Goal: Task Accomplishment & Management: Use online tool/utility

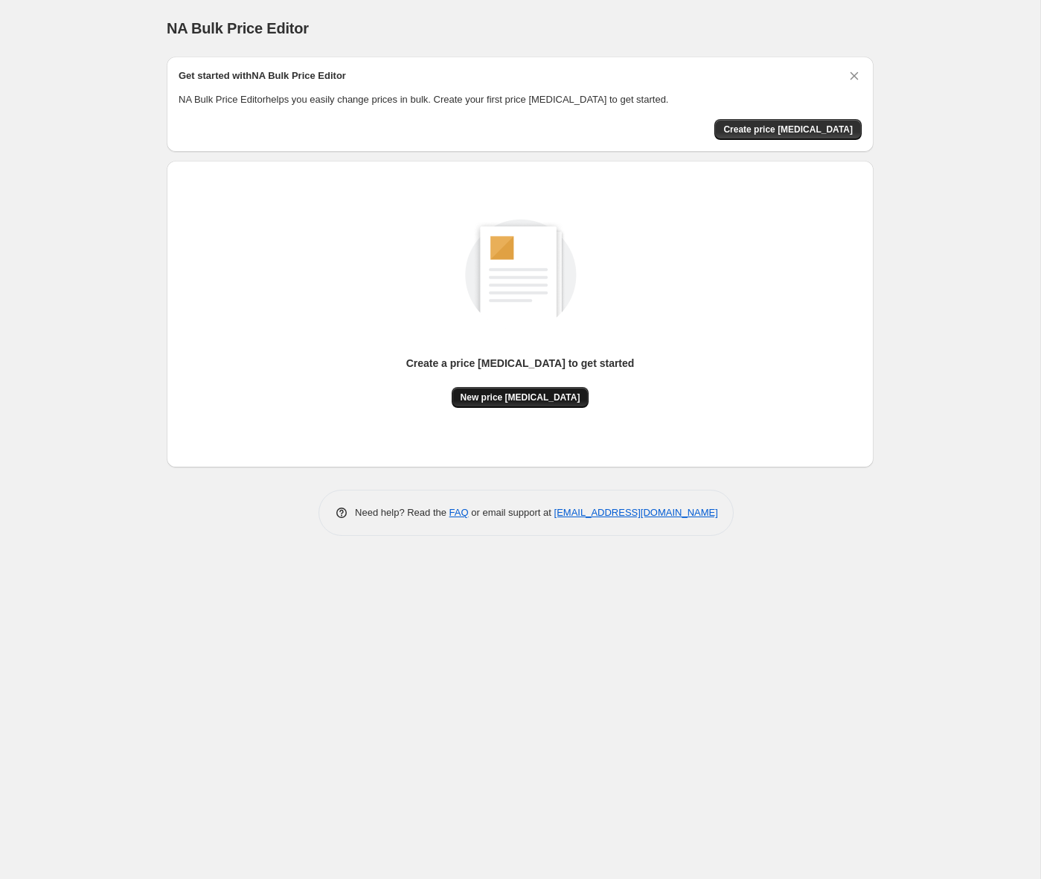
click at [534, 403] on span "New price [MEDICAL_DATA]" at bounding box center [521, 397] width 120 height 12
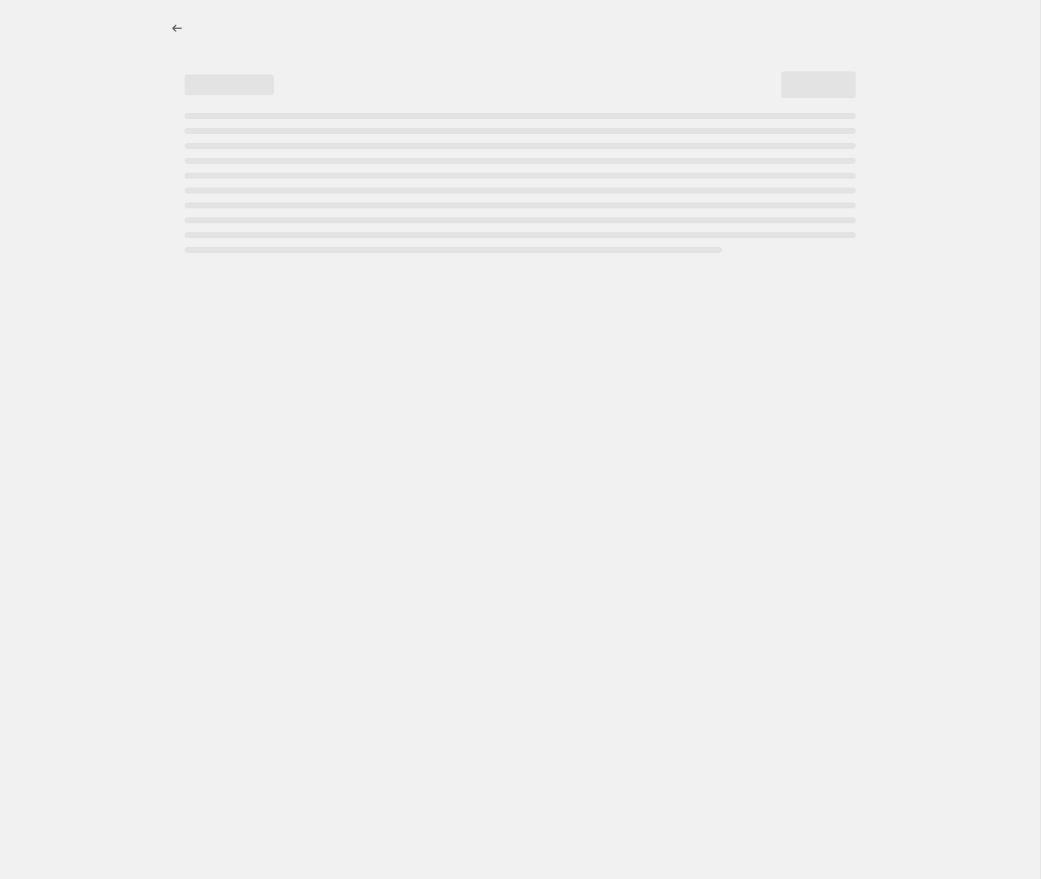
select select "percentage"
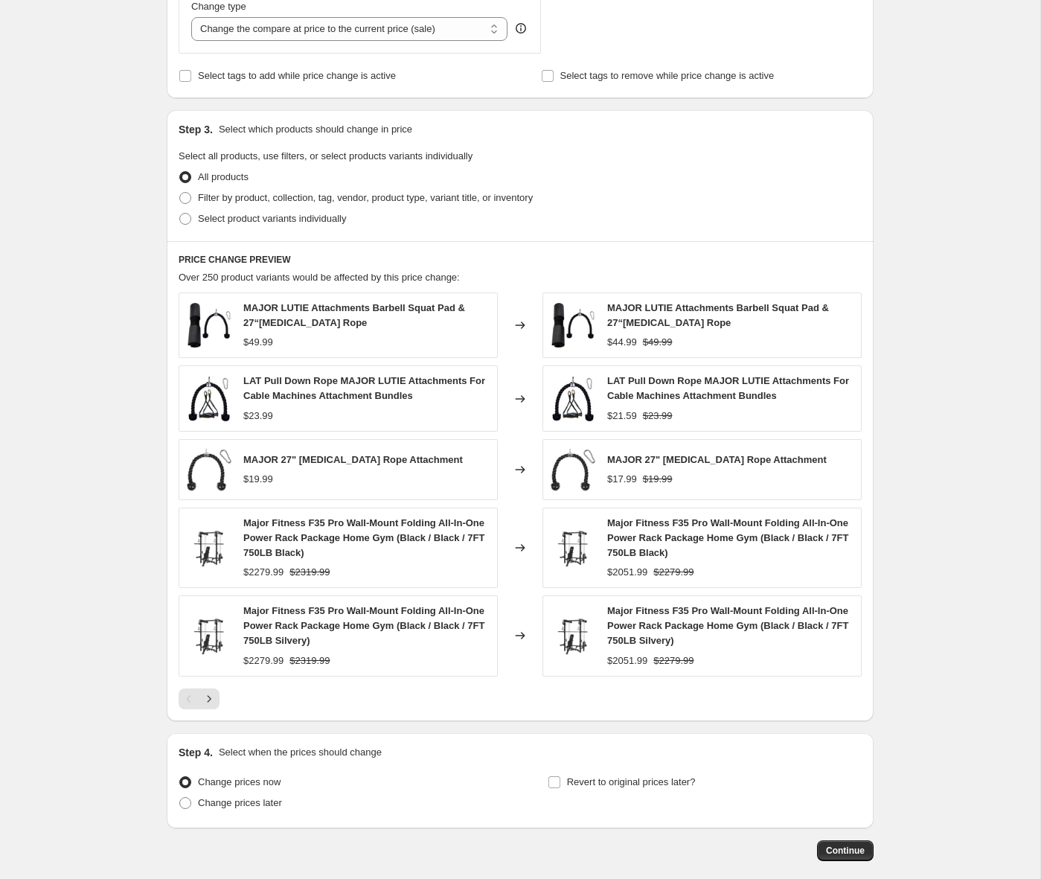
scroll to position [657, 0]
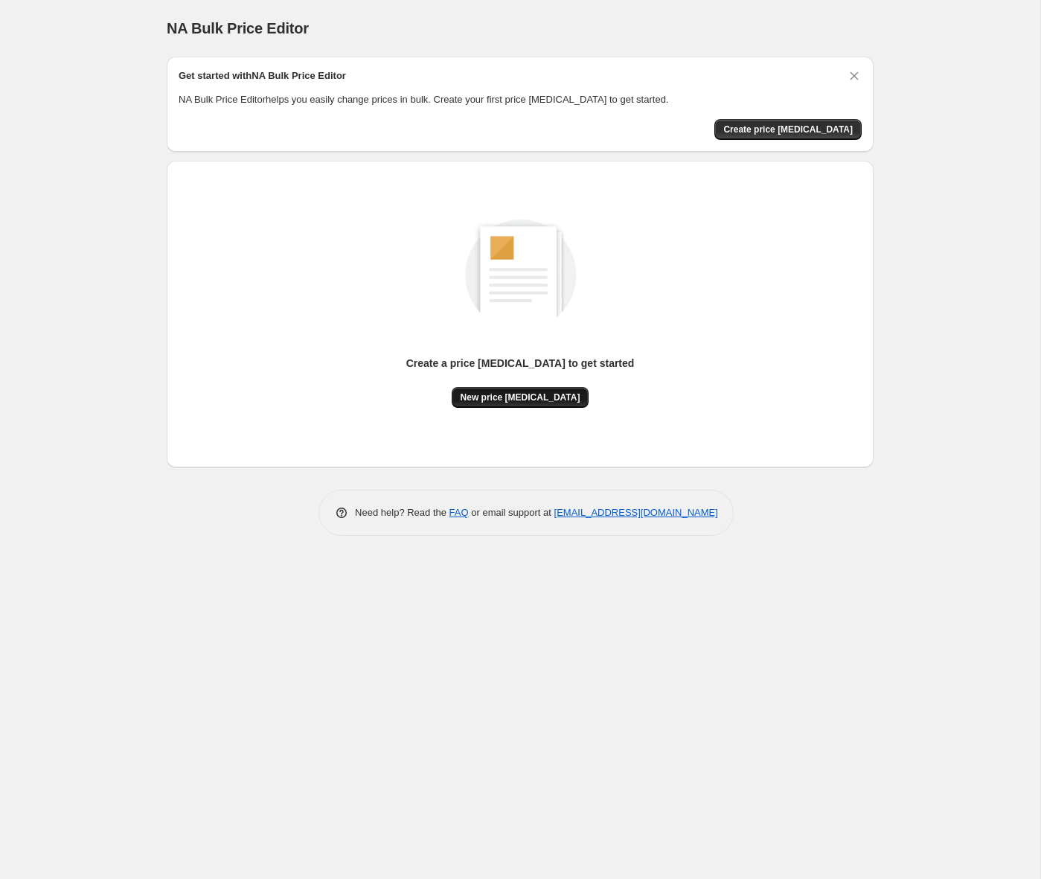
click at [536, 399] on span "New price [MEDICAL_DATA]" at bounding box center [521, 397] width 120 height 12
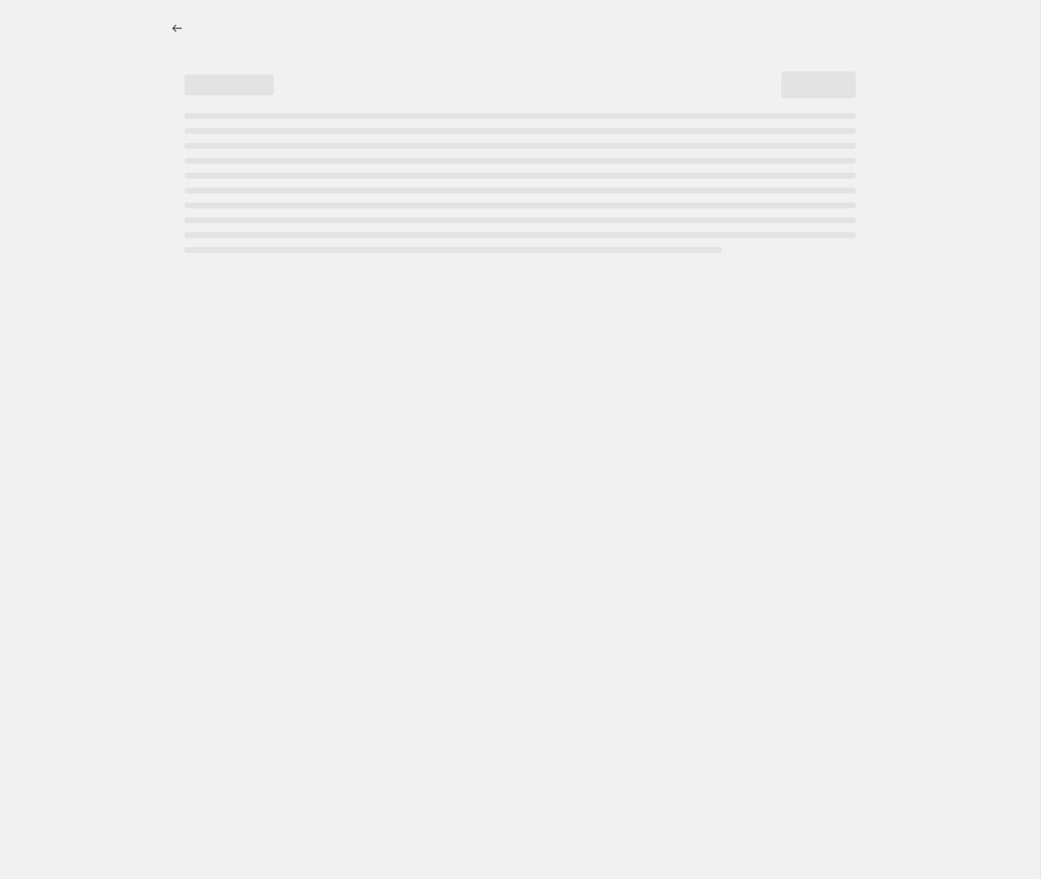
select select "percentage"
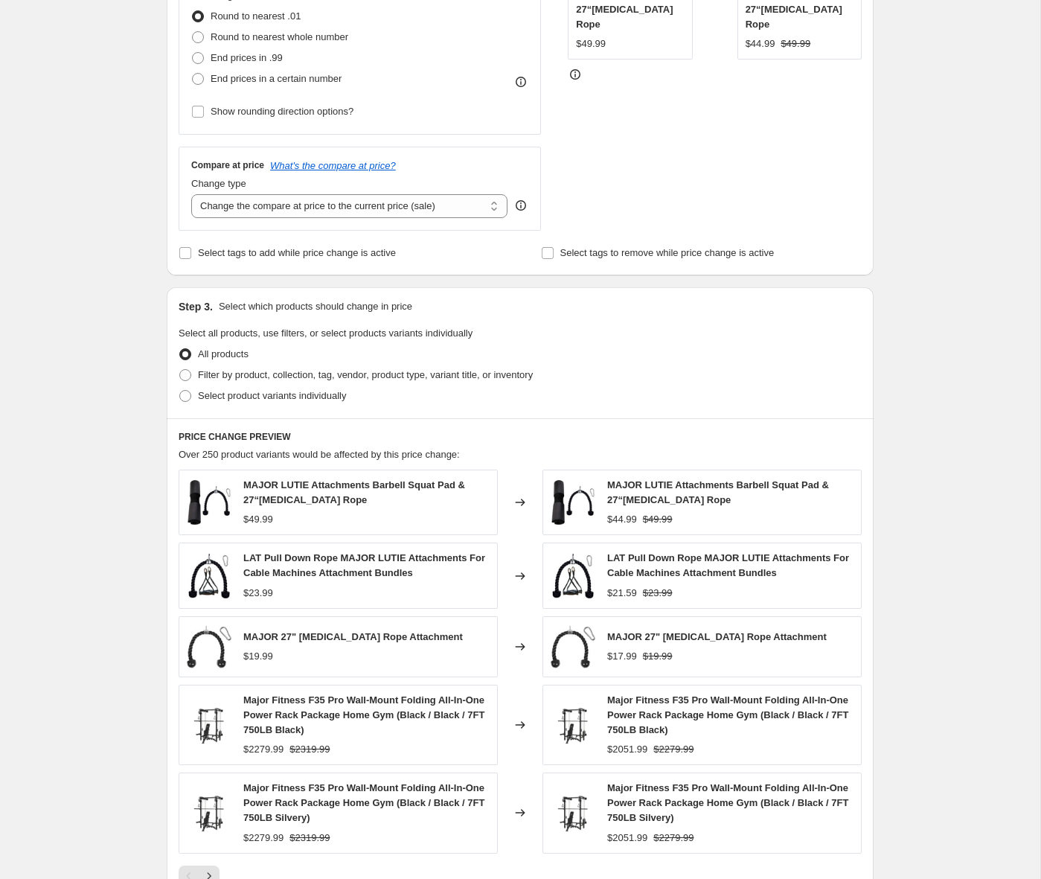
scroll to position [657, 0]
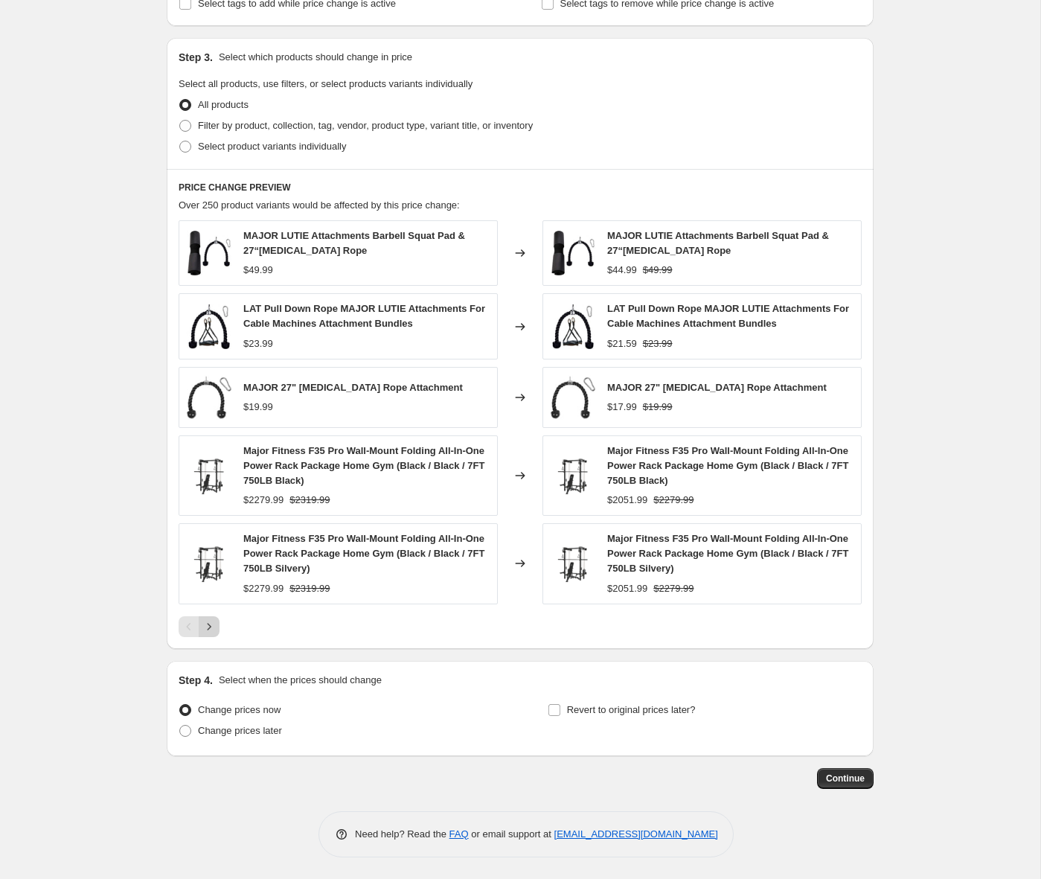
click at [211, 624] on icon "Next" at bounding box center [209, 626] width 15 height 15
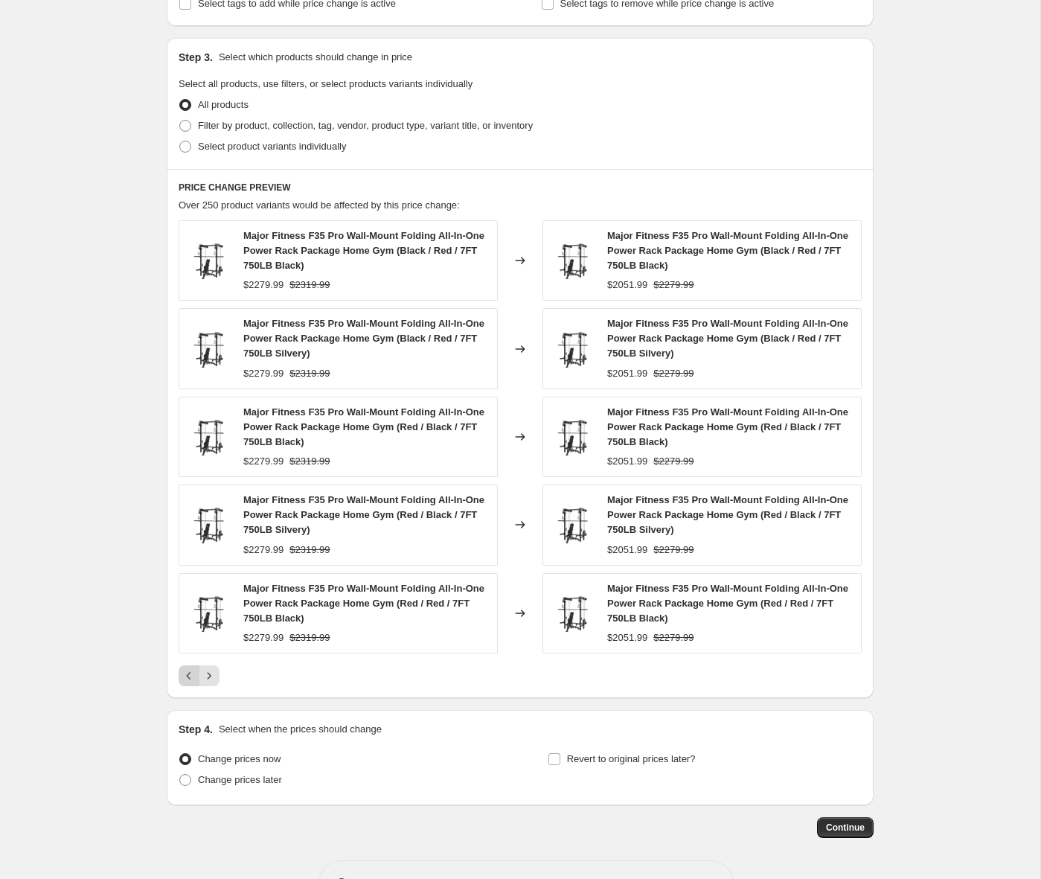
click at [194, 674] on icon "Previous" at bounding box center [189, 675] width 15 height 15
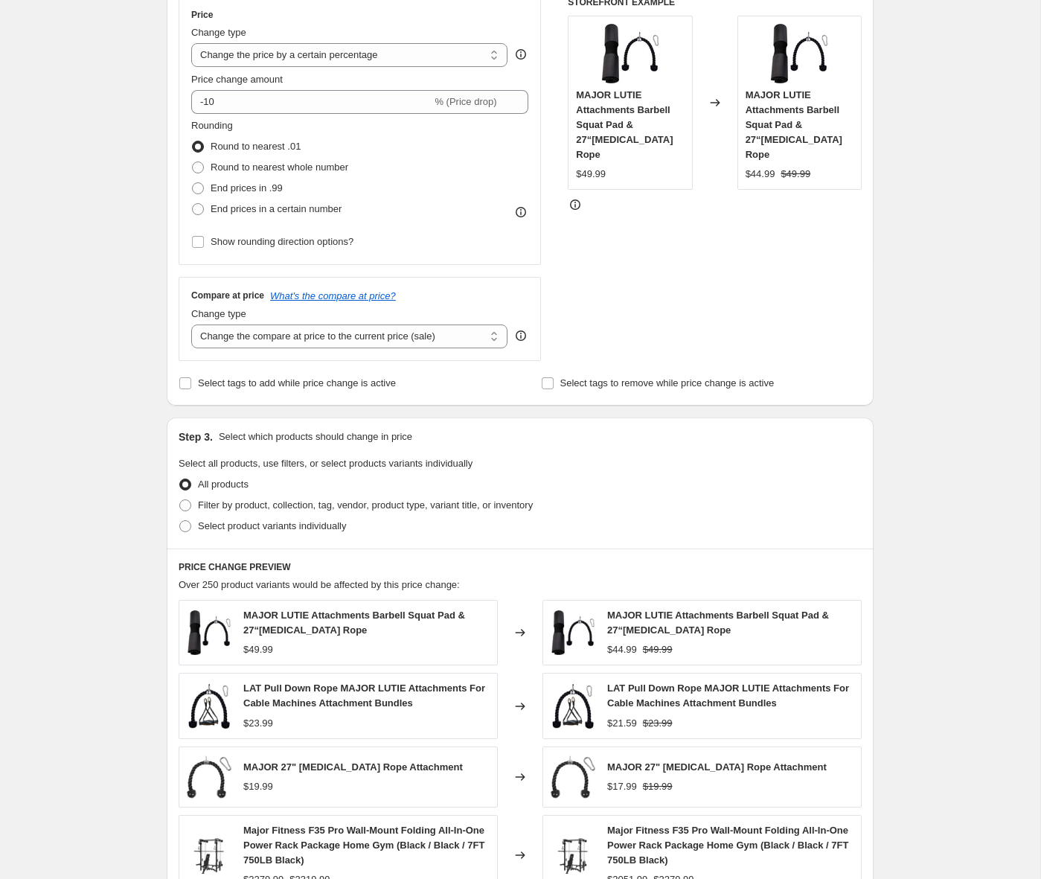
scroll to position [260, 0]
